Goal: Transaction & Acquisition: Obtain resource

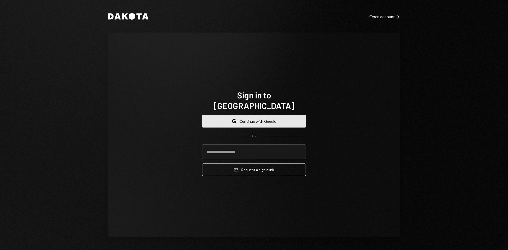
click at [246, 116] on button "Google Continue with Google" at bounding box center [254, 121] width 104 height 12
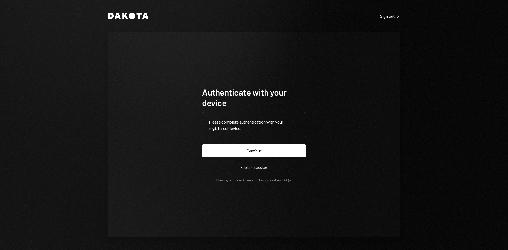
click at [251, 148] on button "Continue" at bounding box center [254, 150] width 104 height 12
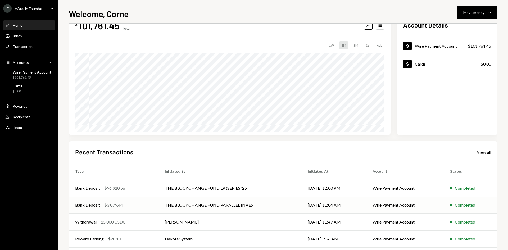
scroll to position [26, 0]
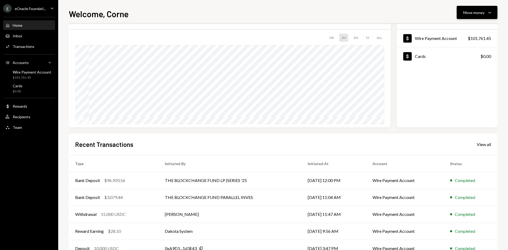
click at [486, 9] on button "Move money Caret Down" at bounding box center [476, 12] width 41 height 13
click at [470, 50] on div "Deposit" at bounding box center [472, 52] width 39 height 6
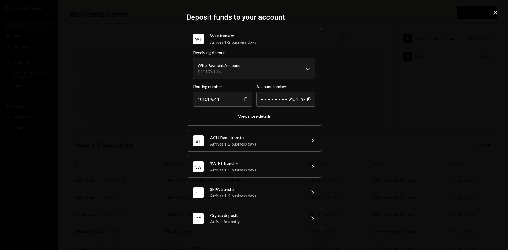
click at [280, 214] on div "Crypto deposit" at bounding box center [256, 215] width 93 height 6
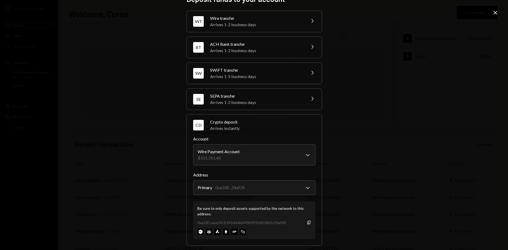
scroll to position [16, 0]
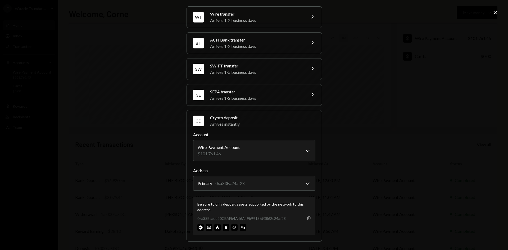
click at [307, 218] on icon "button" at bounding box center [308, 217] width 3 height 3
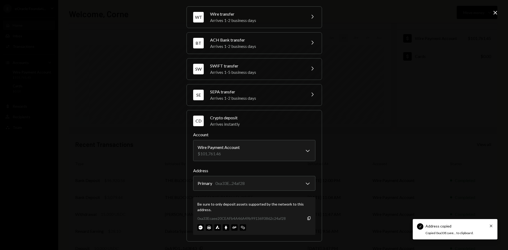
click at [70, 131] on div "**********" at bounding box center [254, 125] width 508 height 250
click at [495, 11] on icon "Close" at bounding box center [495, 13] width 6 height 6
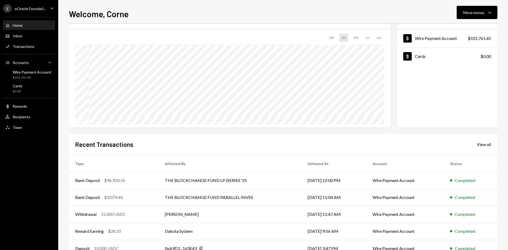
click at [167, 202] on td "THE BLOCKCHANGE FUND PARALLEL INVES" at bounding box center [229, 197] width 143 height 17
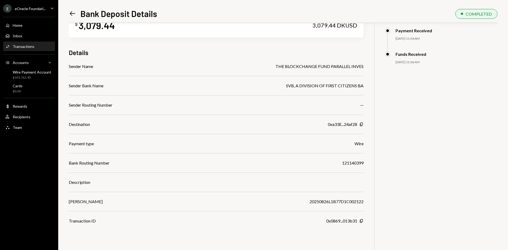
scroll to position [23, 0]
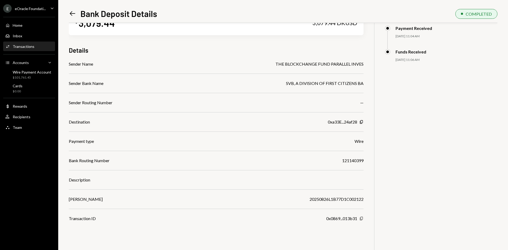
click at [362, 219] on icon "Copy" at bounding box center [361, 218] width 4 height 4
click at [72, 14] on icon at bounding box center [73, 13] width 6 height 4
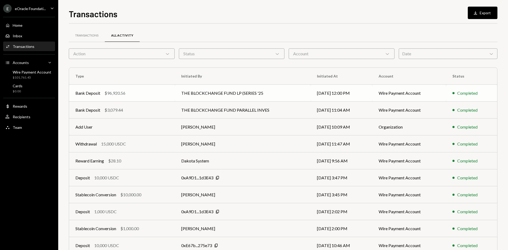
click at [209, 93] on td "THE BLOCKCHANGE FUND LP (SERIES '25" at bounding box center [243, 93] width 136 height 17
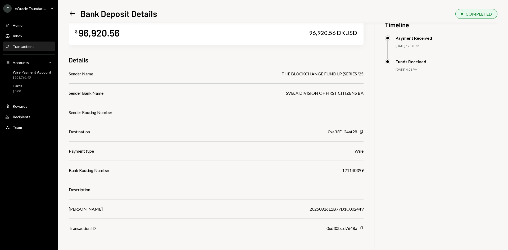
scroll to position [23, 0]
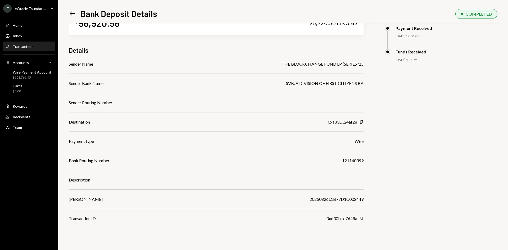
click at [362, 218] on icon "Copy" at bounding box center [361, 218] width 4 height 4
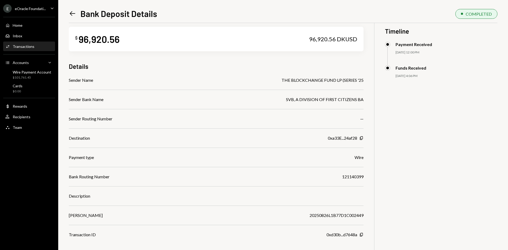
scroll to position [0, 0]
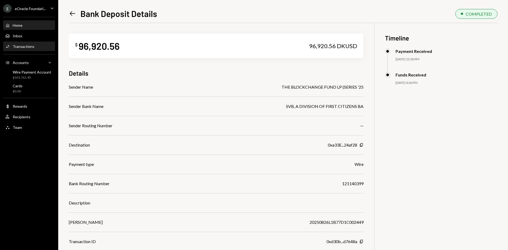
click at [16, 29] on div "Home Home" at bounding box center [29, 25] width 48 height 9
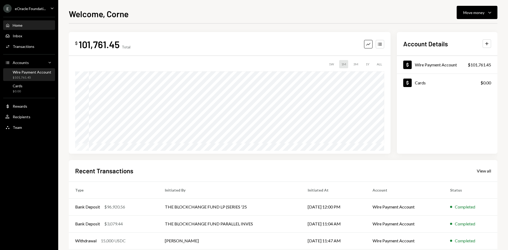
click at [26, 75] on div "$101,761.45" at bounding box center [32, 77] width 39 height 4
